Goal: Information Seeking & Learning: Learn about a topic

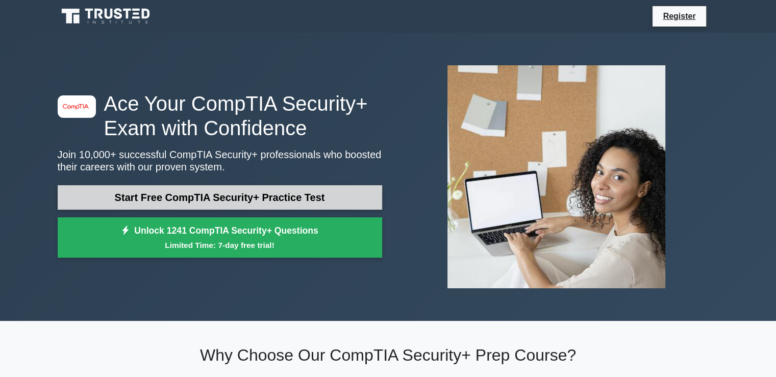
click at [263, 196] on link "Start Free CompTIA Security+ Practice Test" at bounding box center [220, 197] width 325 height 24
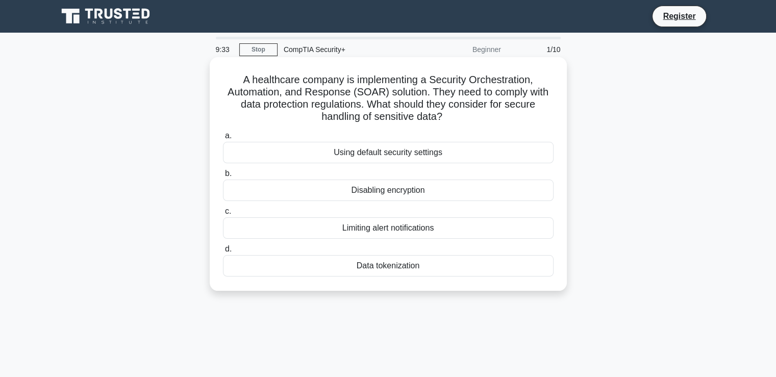
click at [386, 265] on div "Data tokenization" at bounding box center [388, 265] width 331 height 21
click at [223, 253] on input "d. Data tokenization" at bounding box center [223, 249] width 0 height 7
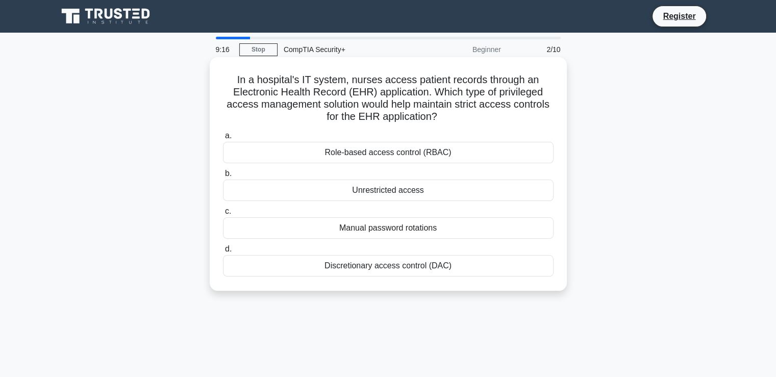
click at [363, 151] on div "Role-based access control (RBAC)" at bounding box center [388, 152] width 331 height 21
click at [223, 139] on input "a. Role-based access control (RBAC)" at bounding box center [223, 136] width 0 height 7
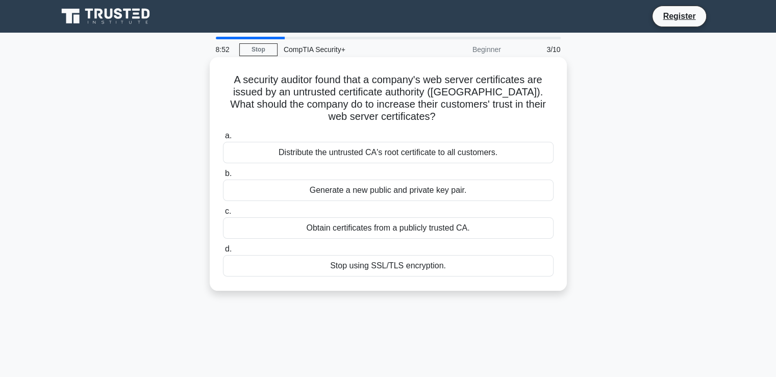
click at [355, 189] on div "Generate a new public and private key pair." at bounding box center [388, 190] width 331 height 21
click at [223, 177] on input "b. Generate a new public and private key pair." at bounding box center [223, 173] width 0 height 7
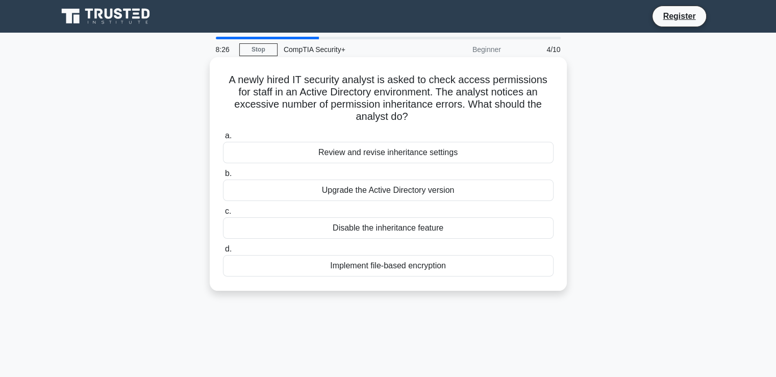
click at [430, 161] on div "Review and revise inheritance settings" at bounding box center [388, 152] width 331 height 21
click at [223, 139] on input "a. Review and revise inheritance settings" at bounding box center [223, 136] width 0 height 7
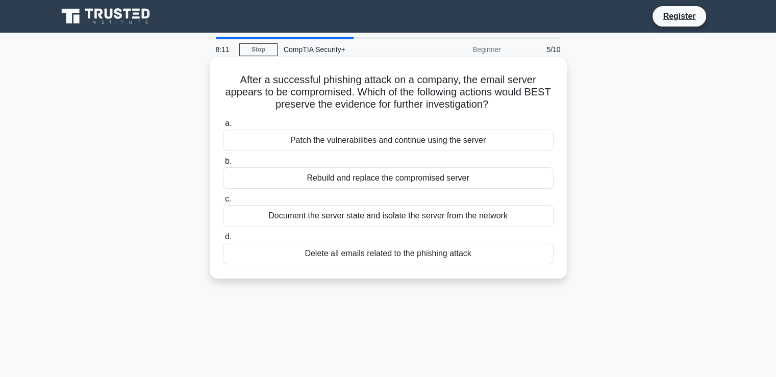
click at [455, 216] on div "Document the server state and isolate the server from the network" at bounding box center [388, 215] width 331 height 21
click at [223, 203] on input "c. Document the server state and isolate the server from the network" at bounding box center [223, 199] width 0 height 7
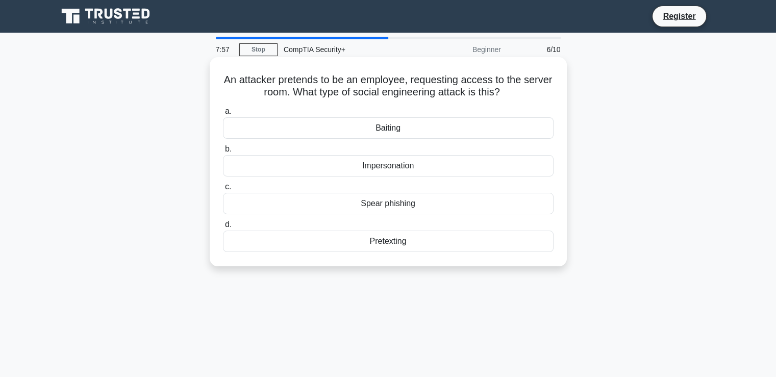
click at [438, 167] on div "Impersonation" at bounding box center [388, 165] width 331 height 21
click at [223, 153] on input "b. Impersonation" at bounding box center [223, 149] width 0 height 7
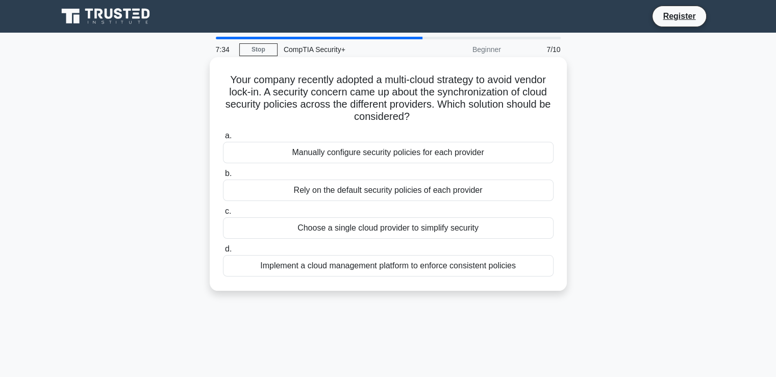
click at [438, 263] on div "Implement a cloud management platform to enforce consistent policies" at bounding box center [388, 265] width 331 height 21
click at [223, 253] on input "d. Implement a cloud management platform to enforce consistent policies" at bounding box center [223, 249] width 0 height 7
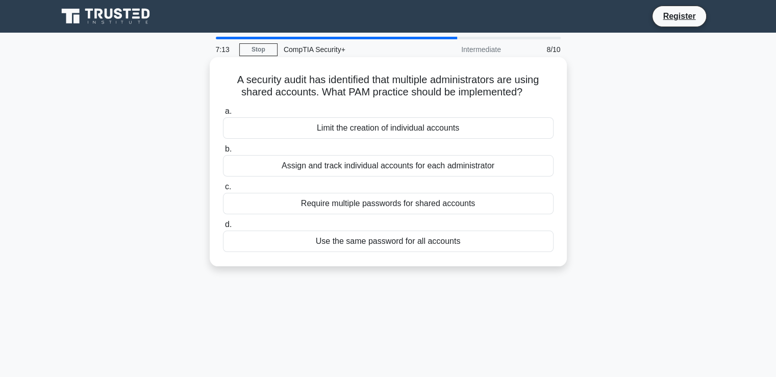
click at [404, 167] on div "Assign and track individual accounts for each administrator" at bounding box center [388, 165] width 331 height 21
click at [223, 153] on input "b. Assign and track individual accounts for each administrator" at bounding box center [223, 149] width 0 height 7
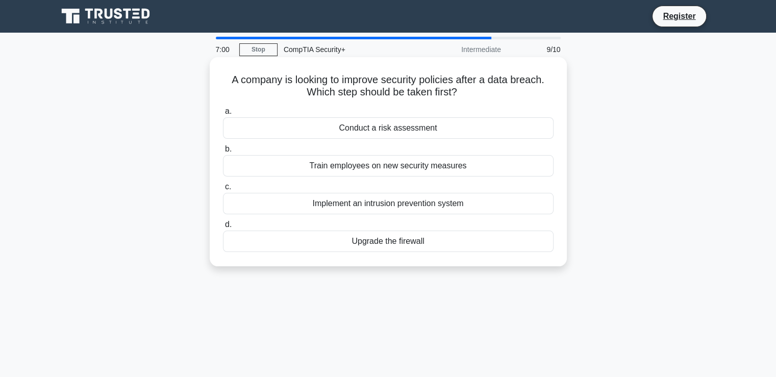
click at [415, 124] on div "Conduct a risk assessment" at bounding box center [388, 127] width 331 height 21
click at [223, 115] on input "a. Conduct a risk assessment" at bounding box center [223, 111] width 0 height 7
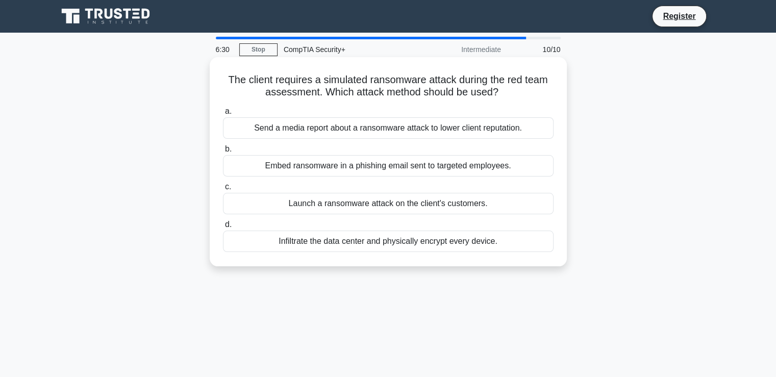
click at [435, 168] on div "Embed ransomware in a phishing email sent to targeted employees." at bounding box center [388, 165] width 331 height 21
click at [223, 153] on input "b. Embed ransomware in a phishing email sent to targeted employees." at bounding box center [223, 149] width 0 height 7
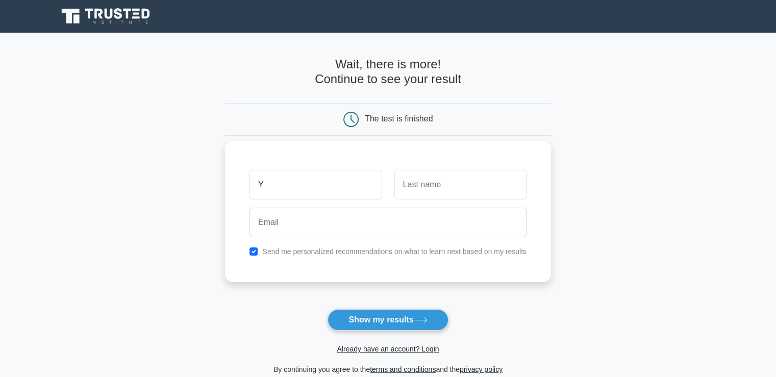
click at [295, 191] on input "Y" at bounding box center [316, 185] width 132 height 30
type input "Yve"
click at [458, 184] on input "text" at bounding box center [460, 185] width 132 height 30
type input "Burton"
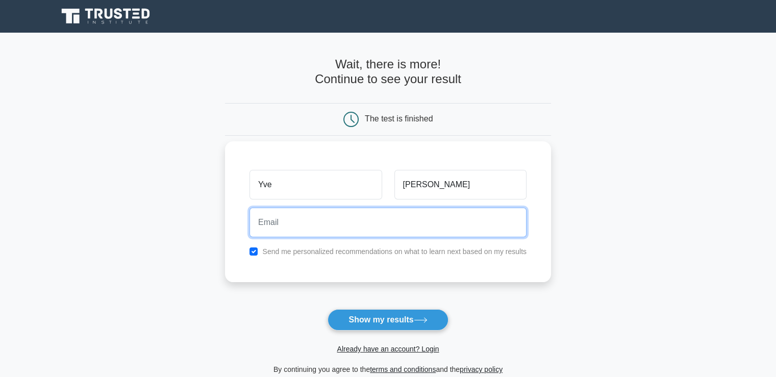
click at [416, 232] on input "email" at bounding box center [388, 223] width 277 height 30
type input "ycburtonphd@aol.com"
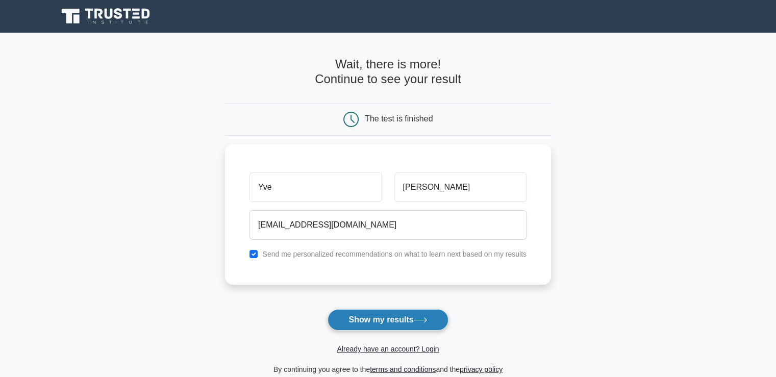
click at [381, 317] on button "Show my results" at bounding box center [388, 319] width 120 height 21
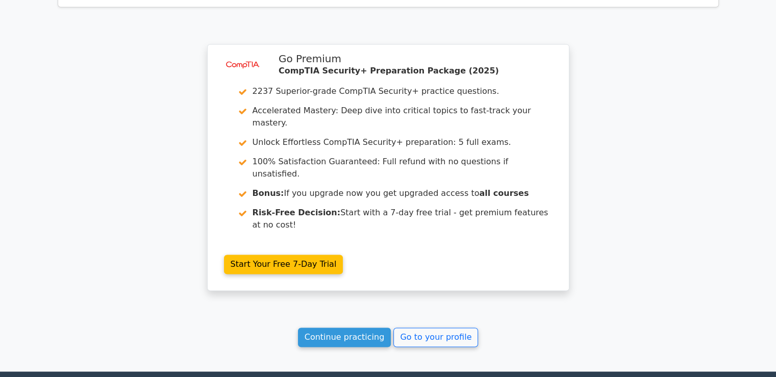
scroll to position [1528, 0]
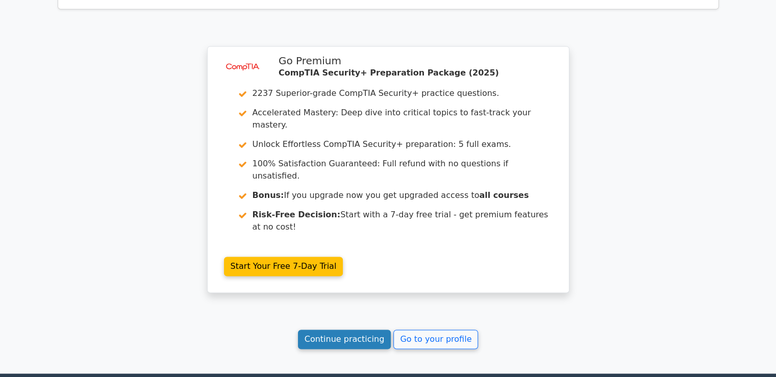
click at [321, 330] on link "Continue practicing" at bounding box center [344, 339] width 93 height 19
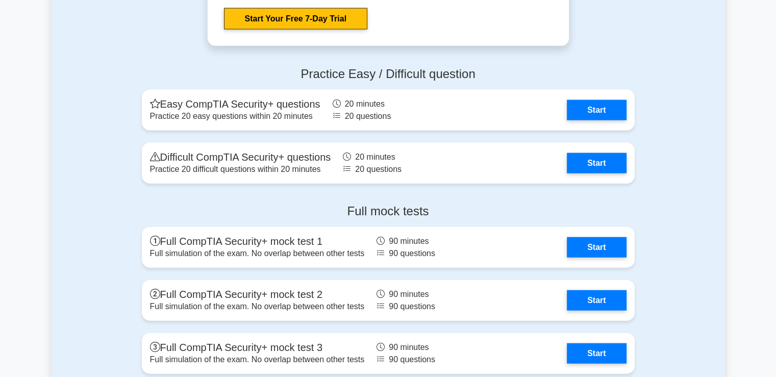
scroll to position [2285, 0]
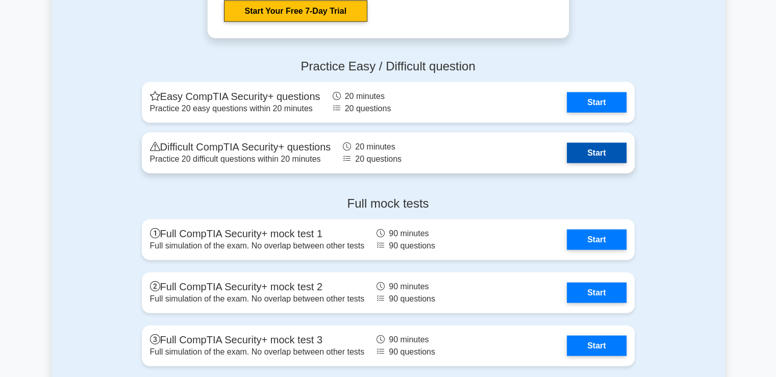
click at [596, 149] on link "Start" at bounding box center [596, 153] width 59 height 20
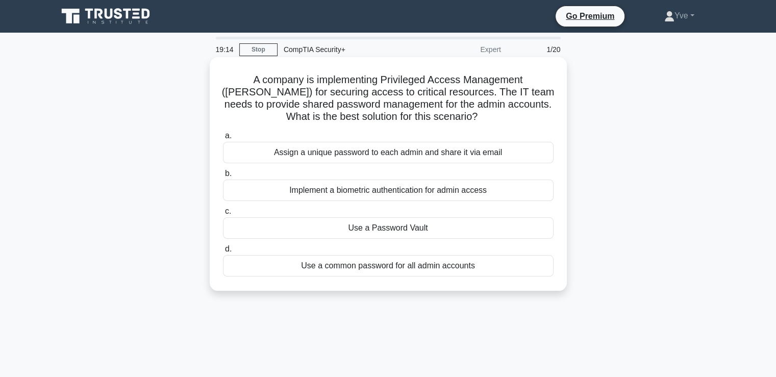
click at [404, 189] on div "Implement a biometric authentication for admin access" at bounding box center [388, 190] width 331 height 21
click at [223, 177] on input "b. Implement a biometric authentication for admin access" at bounding box center [223, 173] width 0 height 7
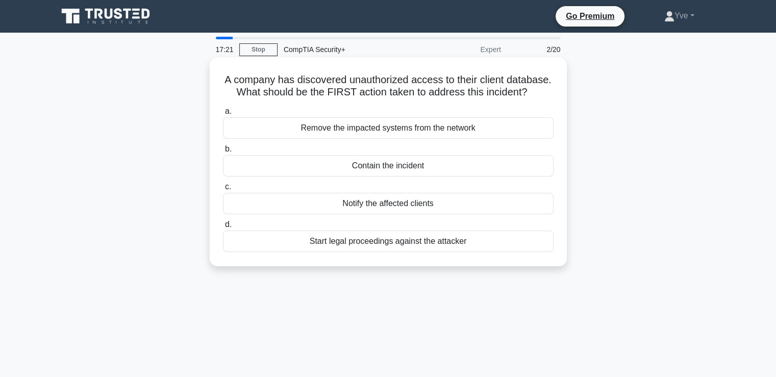
click at [429, 169] on div "Contain the incident" at bounding box center [388, 165] width 331 height 21
click at [223, 153] on input "b. Contain the incident" at bounding box center [223, 149] width 0 height 7
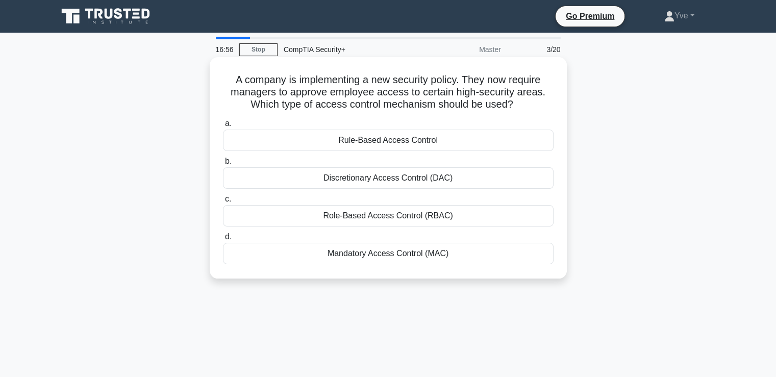
click at [393, 216] on div "Role-Based Access Control (RBAC)" at bounding box center [388, 215] width 331 height 21
click at [223, 203] on input "c. Role-Based Access Control (RBAC)" at bounding box center [223, 199] width 0 height 7
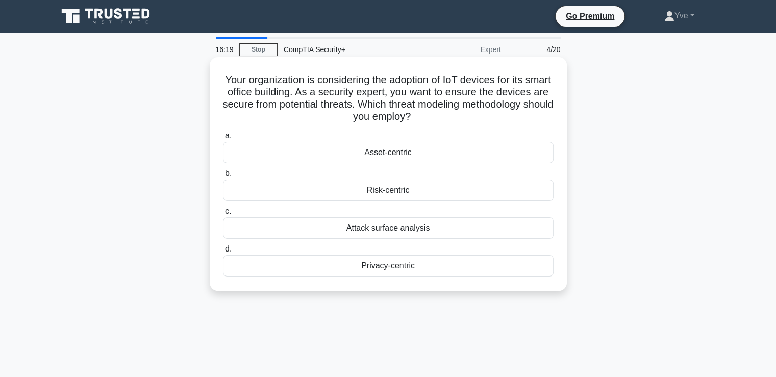
click at [426, 151] on div "Asset-centric" at bounding box center [388, 152] width 331 height 21
click at [223, 139] on input "a. Asset-centric" at bounding box center [223, 136] width 0 height 7
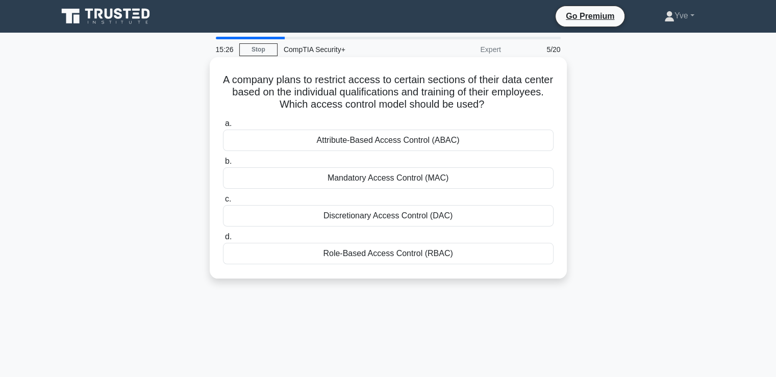
click at [413, 142] on div "Attribute-Based Access Control (ABAC)" at bounding box center [388, 140] width 331 height 21
click at [223, 127] on input "a. Attribute-Based Access Control (ABAC)" at bounding box center [223, 123] width 0 height 7
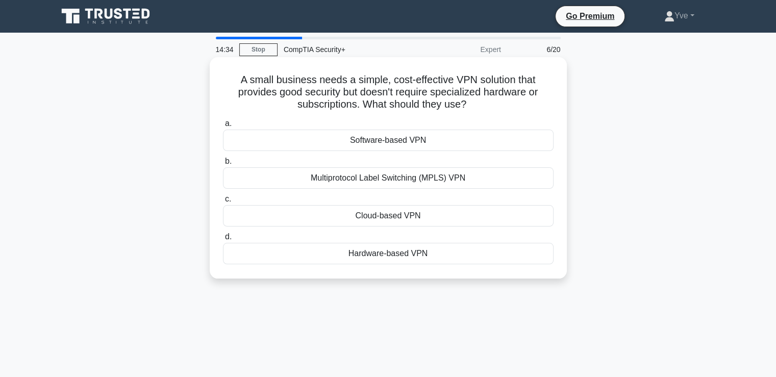
click at [391, 257] on div "Hardware-based VPN" at bounding box center [388, 253] width 331 height 21
click at [223, 240] on input "d. Hardware-based VPN" at bounding box center [223, 237] width 0 height 7
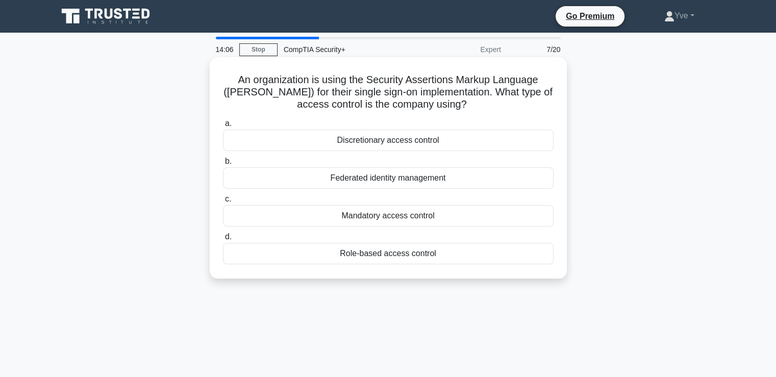
click at [452, 139] on div "Discretionary access control" at bounding box center [388, 140] width 331 height 21
click at [223, 127] on input "a. Discretionary access control" at bounding box center [223, 123] width 0 height 7
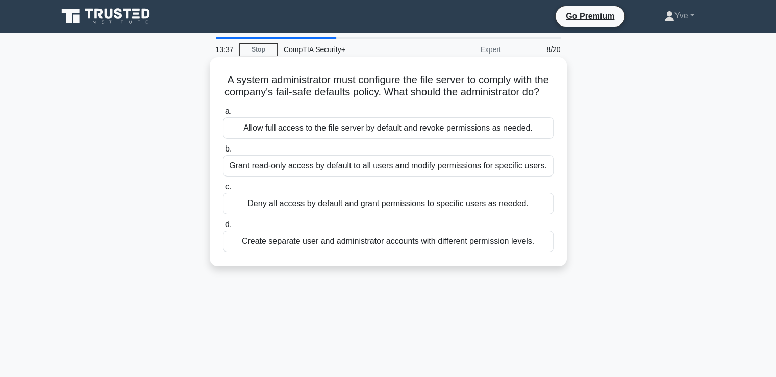
click at [404, 214] on div "Deny all access by default and grant permissions to specific users as needed." at bounding box center [388, 203] width 331 height 21
click at [223, 190] on input "c. Deny all access by default and grant permissions to specific users as needed." at bounding box center [223, 187] width 0 height 7
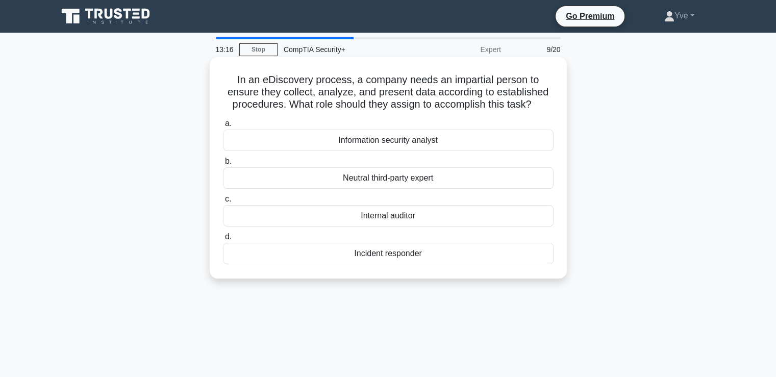
click at [429, 217] on div "Internal auditor" at bounding box center [388, 215] width 331 height 21
click at [223, 203] on input "c. Internal auditor" at bounding box center [223, 199] width 0 height 7
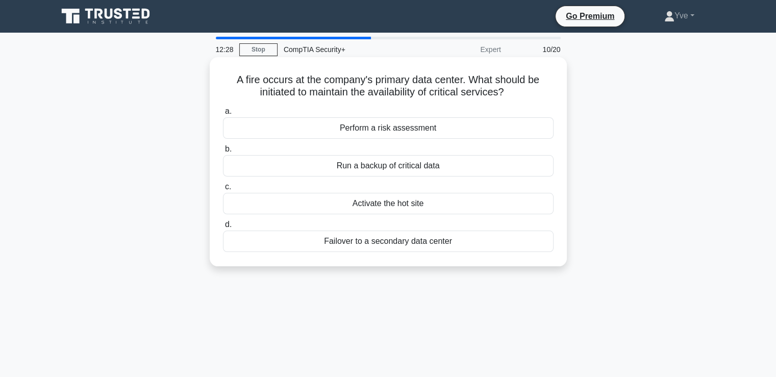
click at [414, 165] on div "Run a backup of critical data" at bounding box center [388, 165] width 331 height 21
click at [223, 153] on input "b. Run a backup of critical data" at bounding box center [223, 149] width 0 height 7
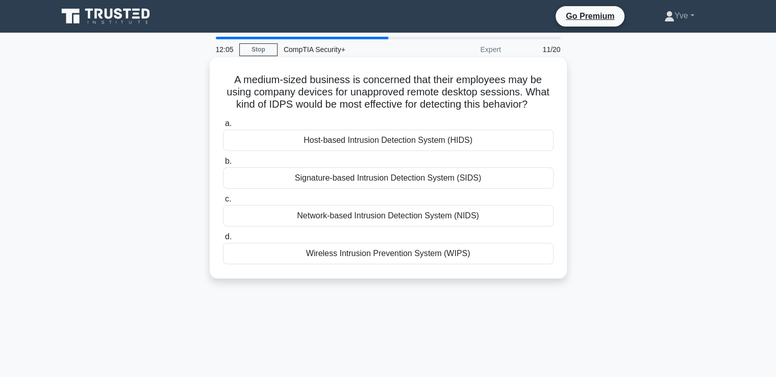
click at [457, 253] on div "Wireless Intrusion Prevention System (WIPS)" at bounding box center [388, 253] width 331 height 21
click at [223, 240] on input "d. Wireless Intrusion Prevention System (WIPS)" at bounding box center [223, 237] width 0 height 7
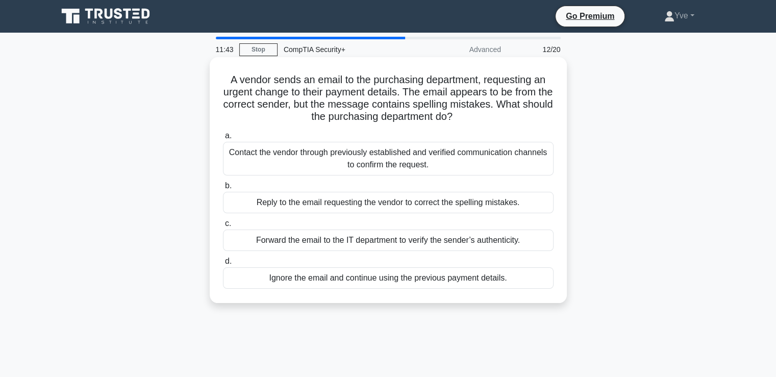
click at [322, 163] on div "Contact the vendor through previously established and verified communication ch…" at bounding box center [388, 159] width 331 height 34
click at [223, 139] on input "a. Contact the vendor through previously established and verified communication…" at bounding box center [223, 136] width 0 height 7
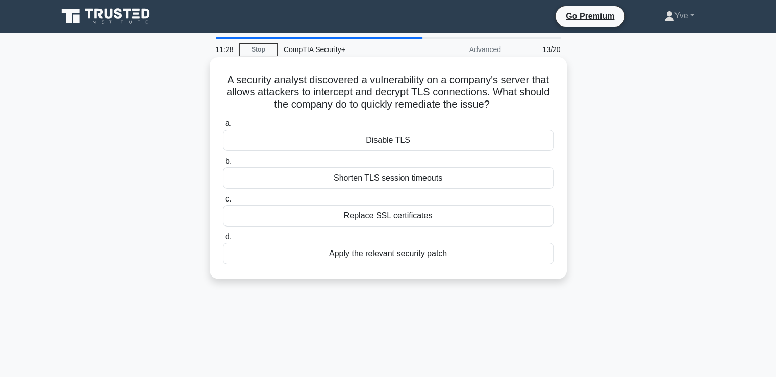
click at [394, 218] on div "Replace SSL certificates" at bounding box center [388, 215] width 331 height 21
click at [223, 203] on input "c. Replace SSL certificates" at bounding box center [223, 199] width 0 height 7
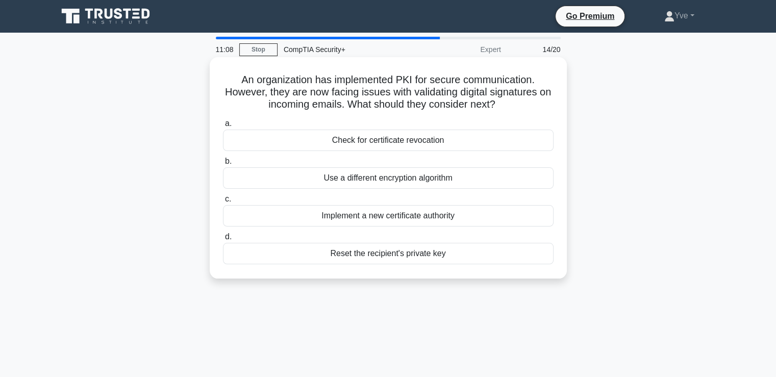
click at [461, 256] on div "Reset the recipient's private key" at bounding box center [388, 253] width 331 height 21
click at [223, 240] on input "d. Reset the recipient's private key" at bounding box center [223, 237] width 0 height 7
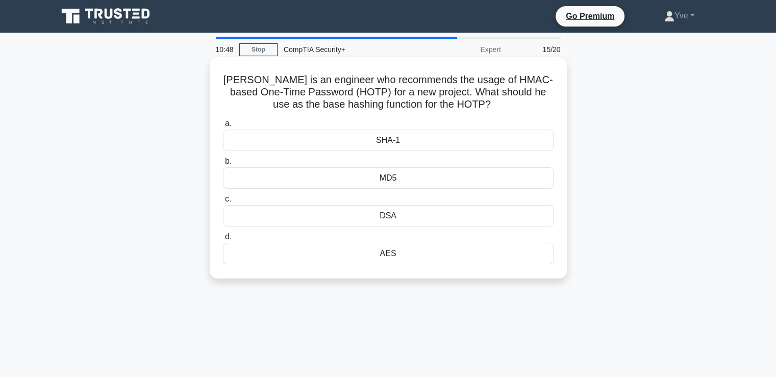
click at [439, 141] on div "SHA-1" at bounding box center [388, 140] width 331 height 21
click at [223, 127] on input "a. SHA-1" at bounding box center [223, 123] width 0 height 7
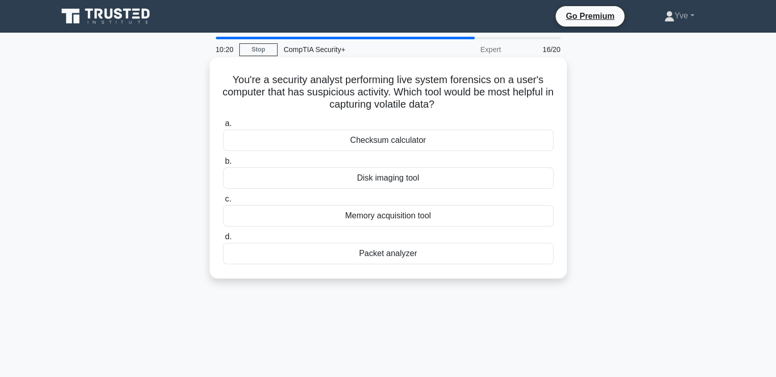
click at [389, 255] on div "Packet analyzer" at bounding box center [388, 253] width 331 height 21
click at [223, 240] on input "d. Packet analyzer" at bounding box center [223, 237] width 0 height 7
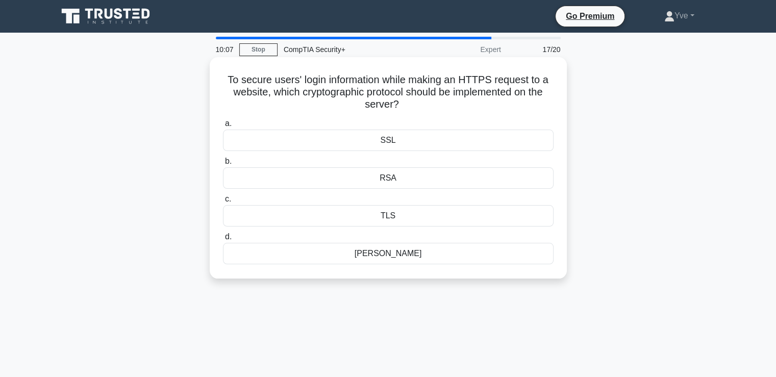
click at [417, 218] on div "TLS" at bounding box center [388, 215] width 331 height 21
click at [223, 203] on input "c. TLS" at bounding box center [223, 199] width 0 height 7
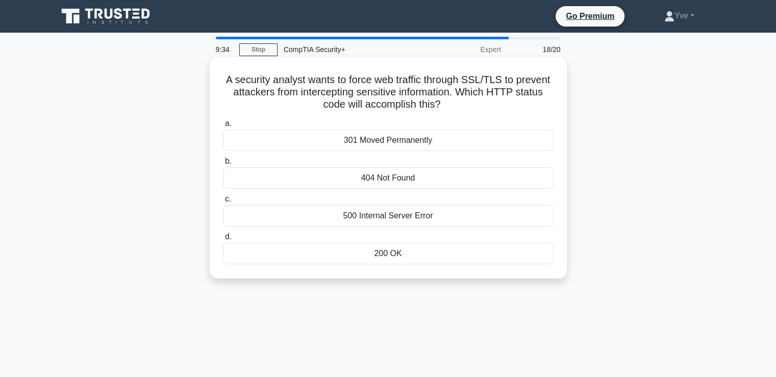
click at [480, 175] on div "404 Not Found" at bounding box center [388, 177] width 331 height 21
click at [223, 165] on input "b. 404 Not Found" at bounding box center [223, 161] width 0 height 7
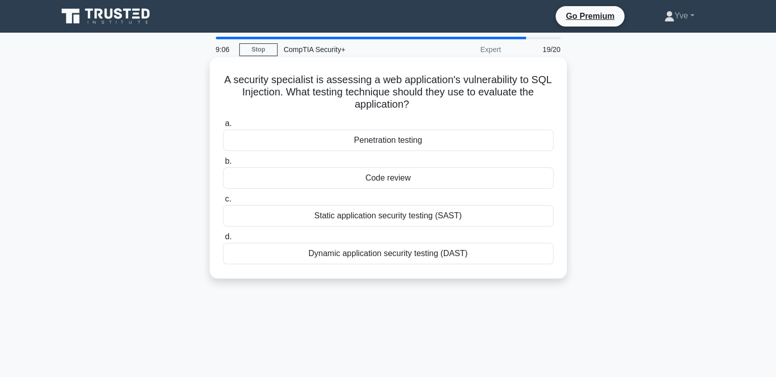
click at [467, 252] on div "Dynamic application security testing (DAST)" at bounding box center [388, 253] width 331 height 21
click at [223, 240] on input "d. Dynamic application security testing (DAST)" at bounding box center [223, 237] width 0 height 7
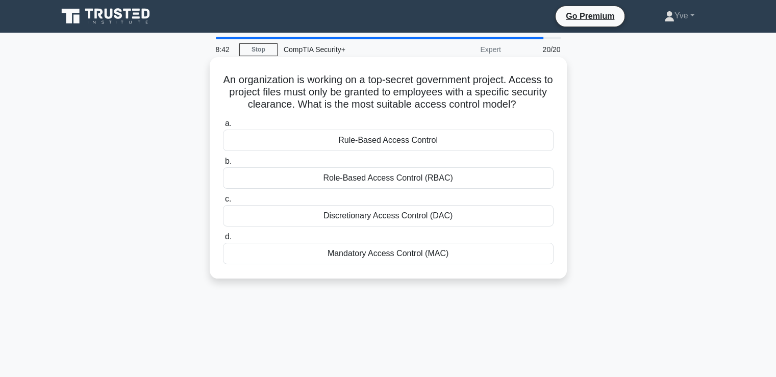
click at [377, 142] on div "Rule-Based Access Control" at bounding box center [388, 140] width 331 height 21
click at [223, 127] on input "a. Rule-Based Access Control" at bounding box center [223, 123] width 0 height 7
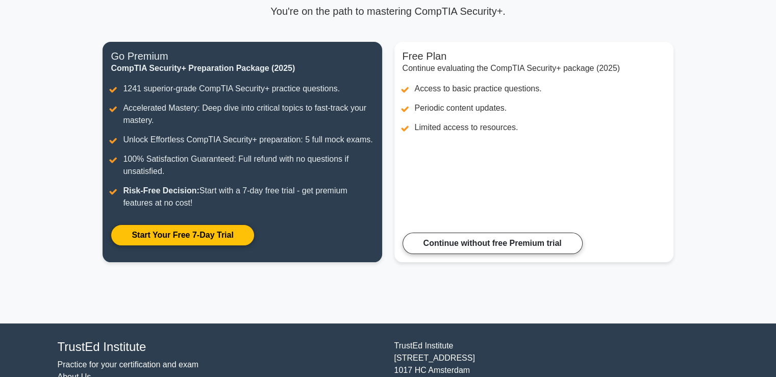
scroll to position [145, 0]
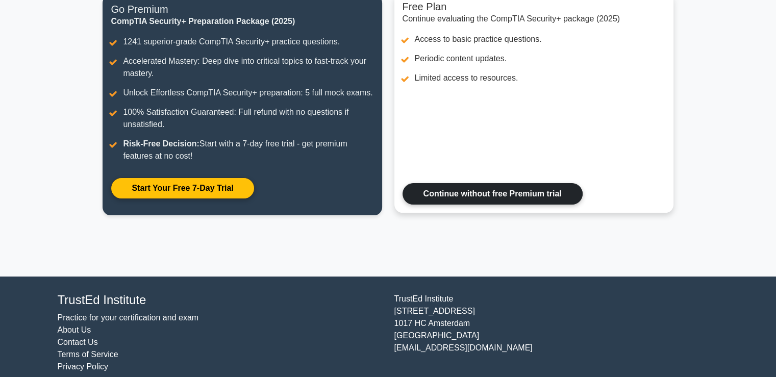
click at [463, 187] on link "Continue without free Premium trial" at bounding box center [493, 193] width 180 height 21
